Goal: Navigation & Orientation: Find specific page/section

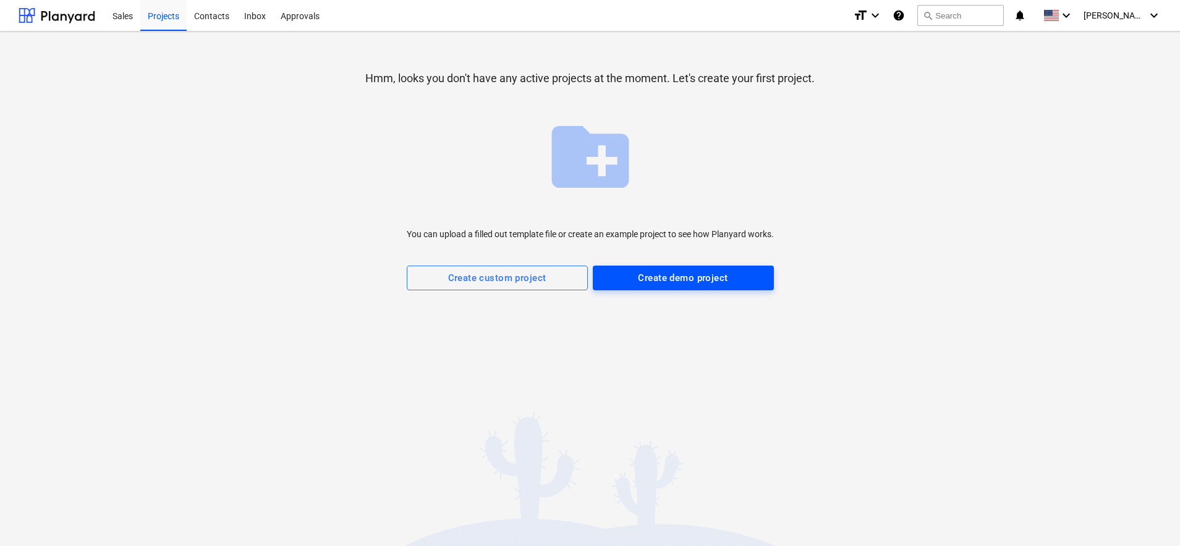
click at [684, 278] on div "Create demo project" at bounding box center [683, 278] width 90 height 16
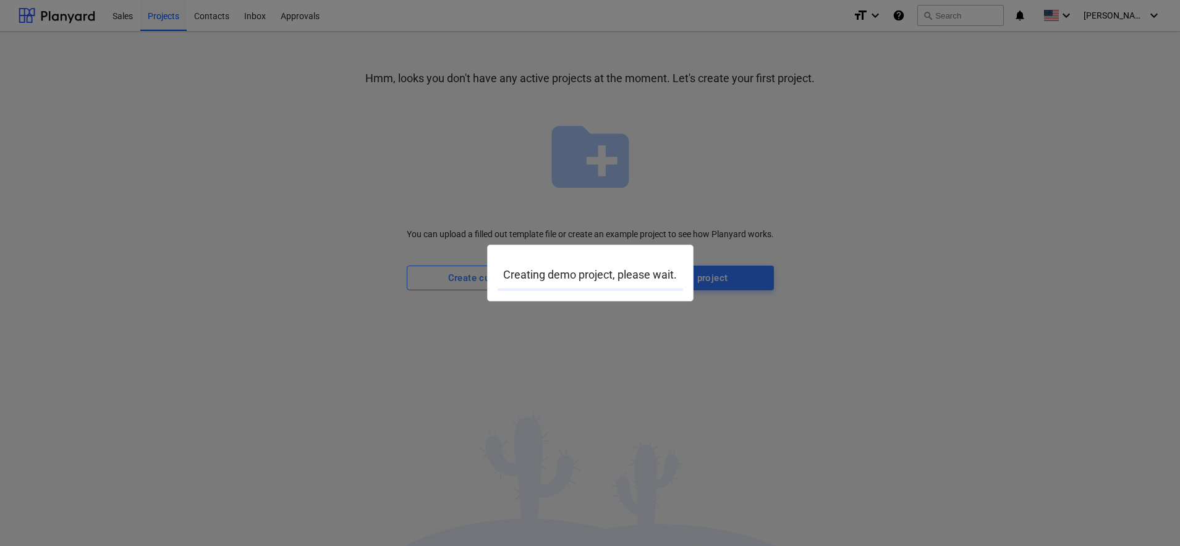
click at [745, 402] on div at bounding box center [590, 273] width 1180 height 546
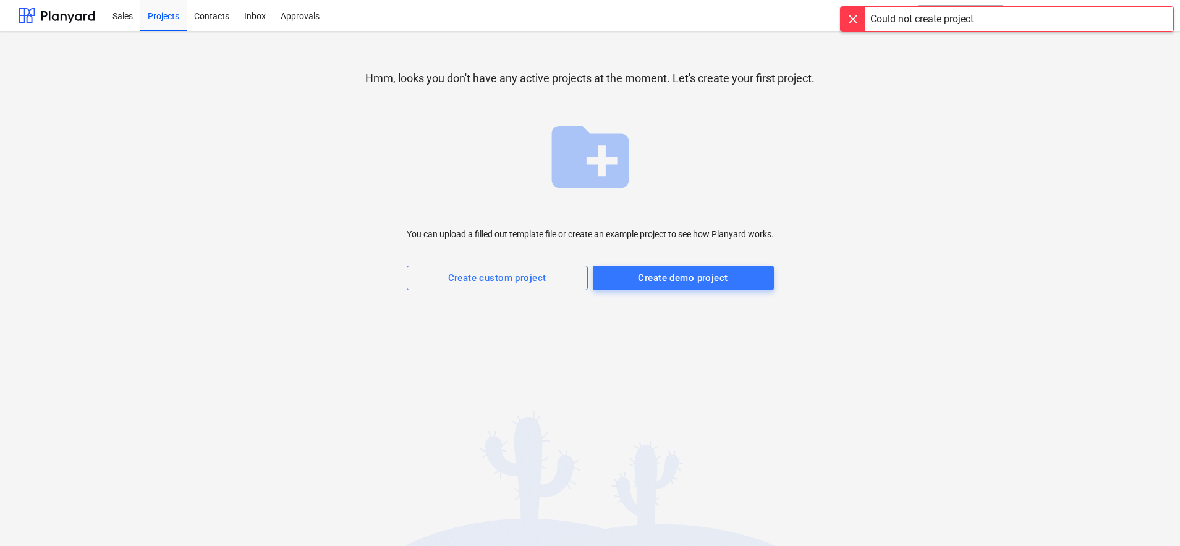
click at [858, 23] on div at bounding box center [853, 19] width 25 height 25
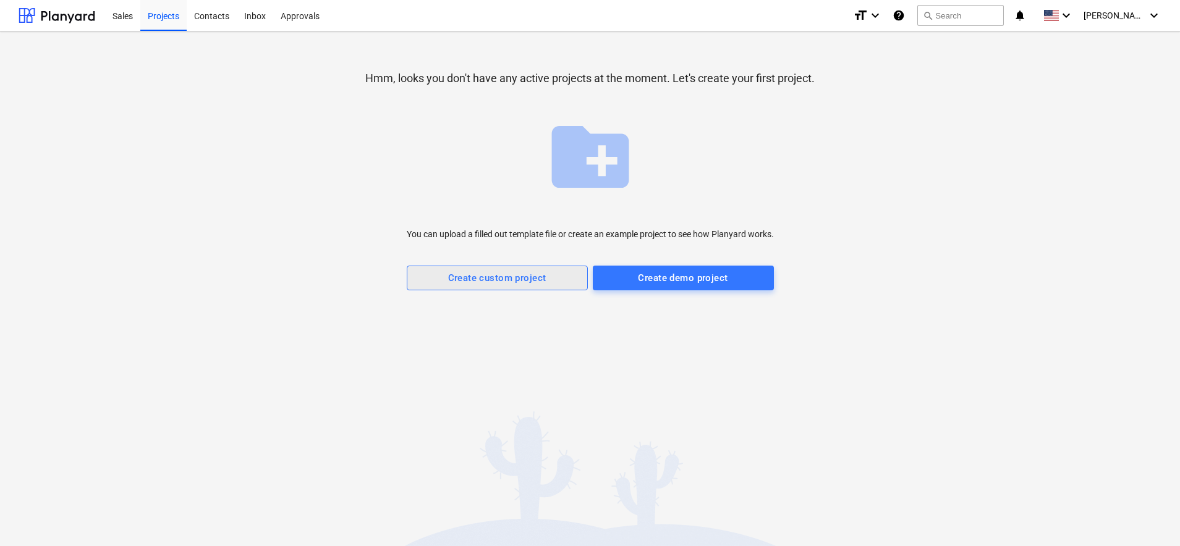
click at [496, 282] on div "Create custom project" at bounding box center [497, 278] width 98 height 16
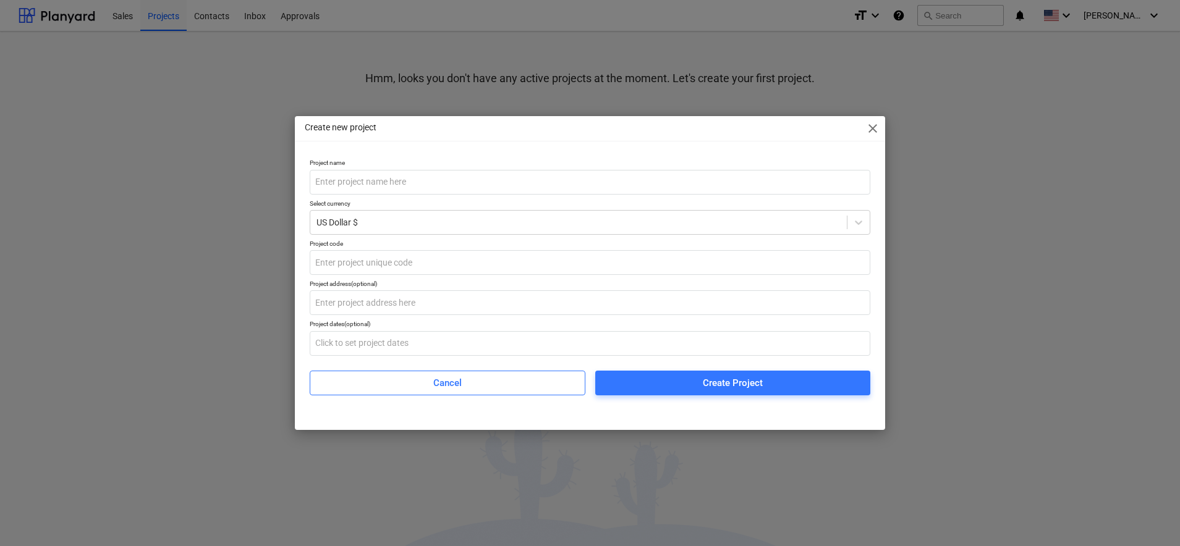
click at [875, 129] on span "close" at bounding box center [872, 128] width 15 height 15
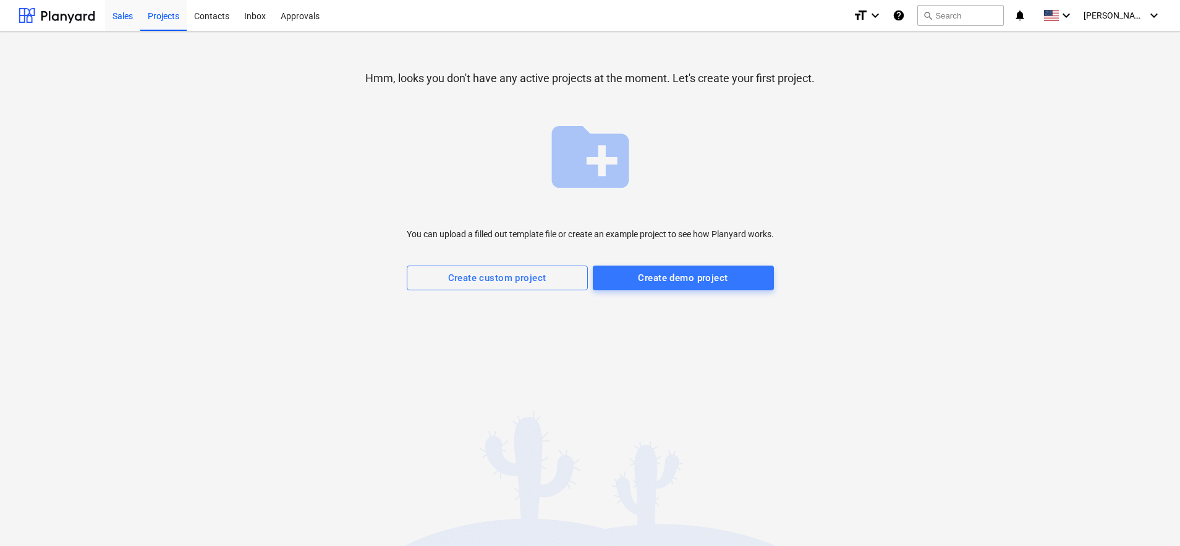
click at [117, 20] on div "Sales" at bounding box center [122, 15] width 35 height 32
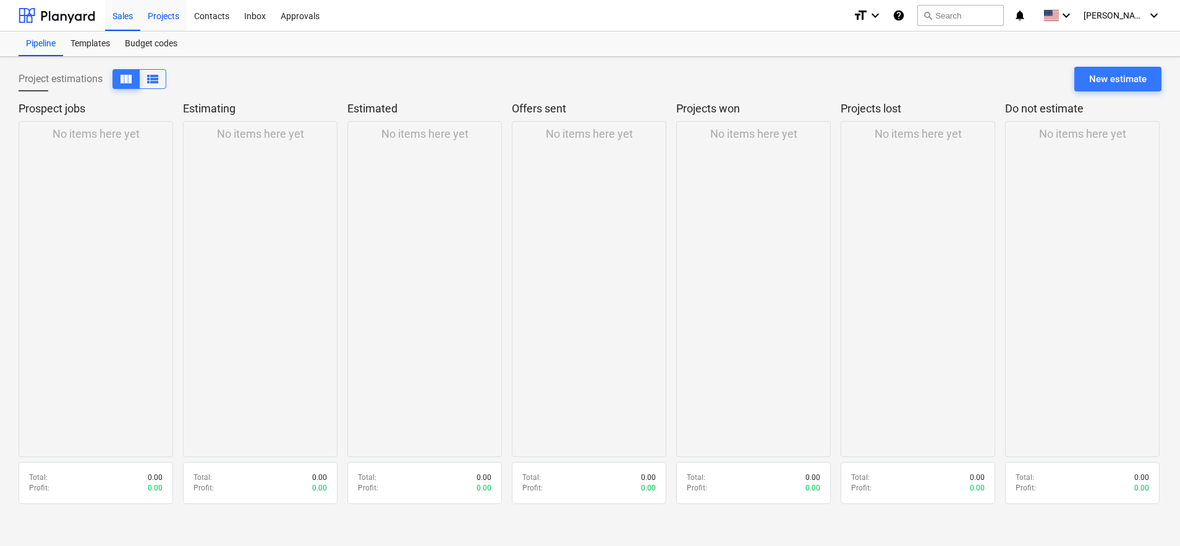
click at [171, 19] on div "Projects" at bounding box center [163, 15] width 46 height 32
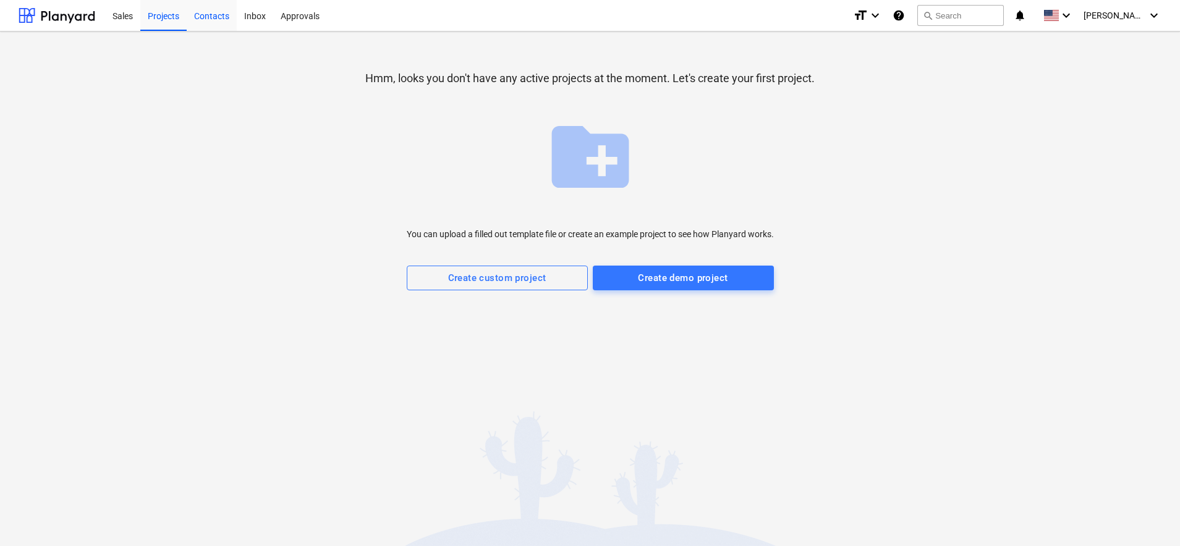
click at [224, 17] on div "Contacts" at bounding box center [212, 15] width 50 height 32
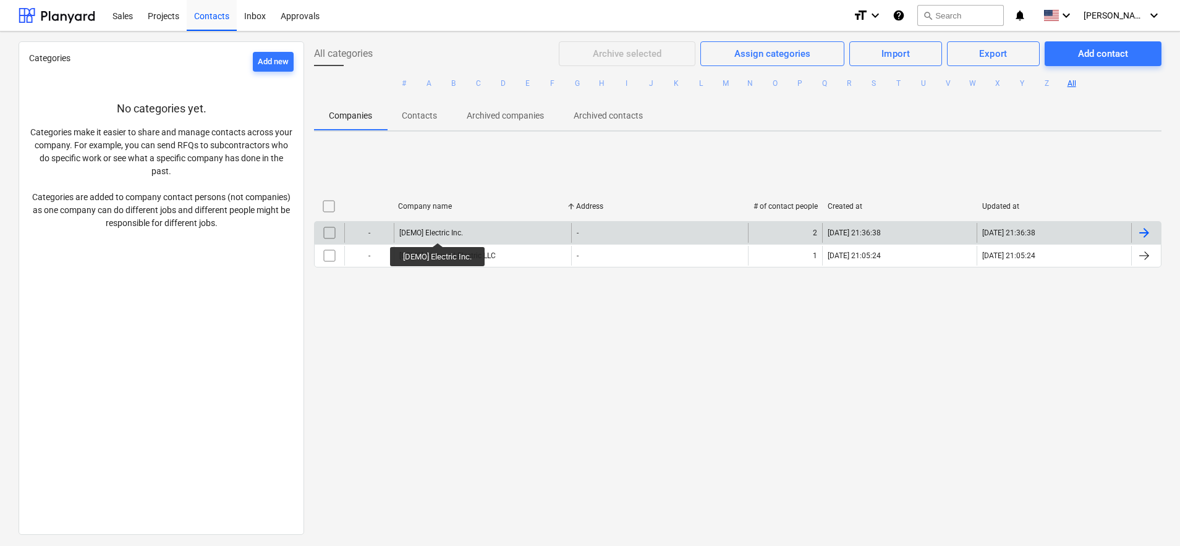
click at [438, 232] on div "[DEMO] Electric Inc." at bounding box center [431, 233] width 64 height 9
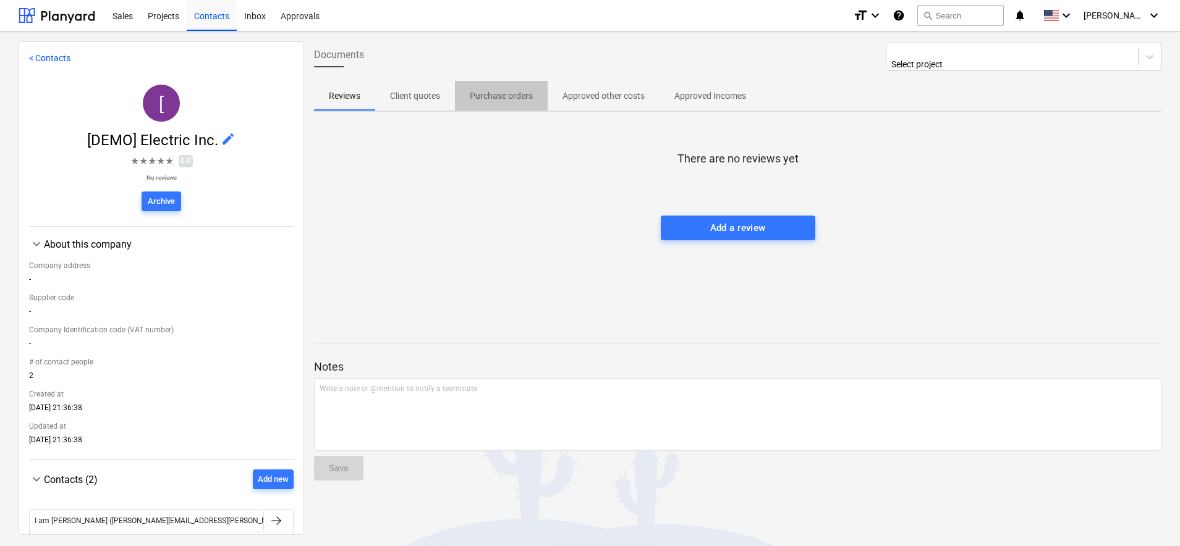
click at [492, 90] on p "Purchase orders" at bounding box center [501, 96] width 63 height 13
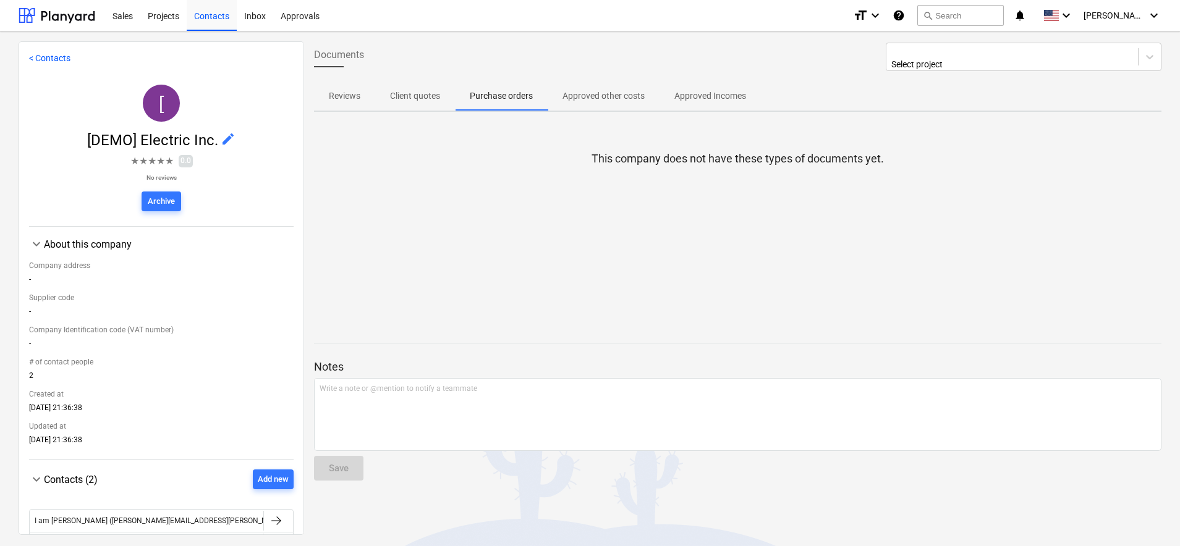
scroll to position [1, 0]
click at [595, 93] on p "Approved other costs" at bounding box center [603, 96] width 82 height 13
click at [327, 92] on span "Reviews" at bounding box center [344, 96] width 61 height 20
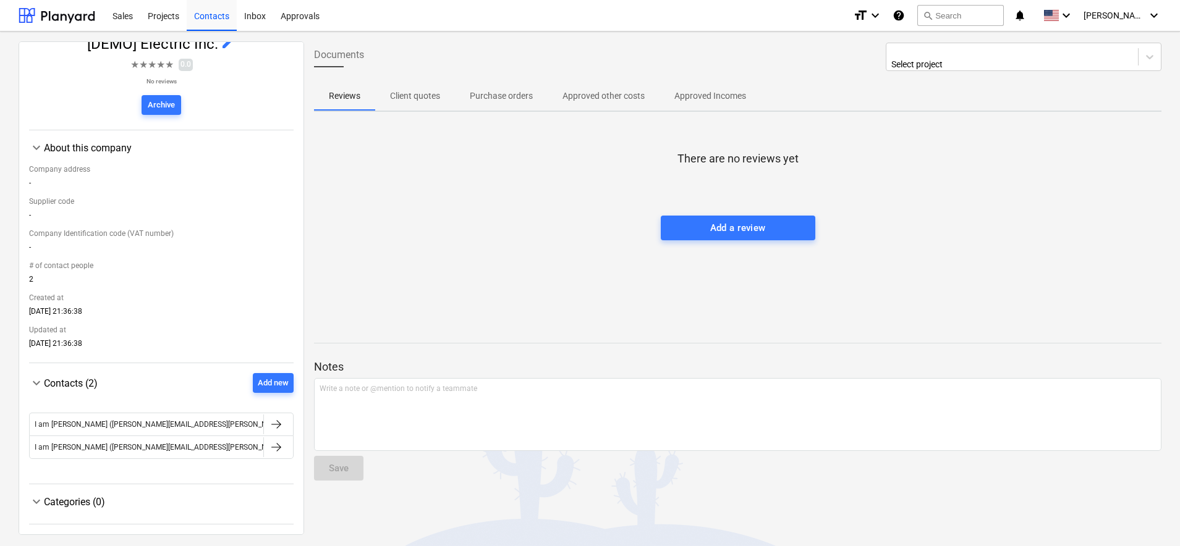
scroll to position [96, 0]
